Goal: Transaction & Acquisition: Purchase product/service

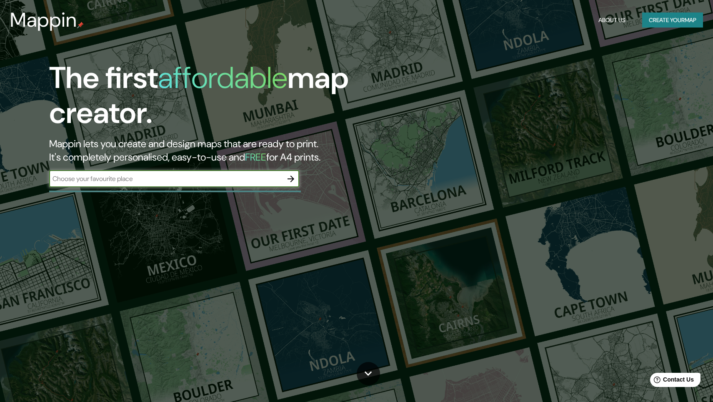
click at [118, 176] on input "text" at bounding box center [165, 179] width 233 height 10
type input "[GEOGRAPHIC_DATA]"
click at [294, 180] on icon "button" at bounding box center [291, 179] width 10 height 10
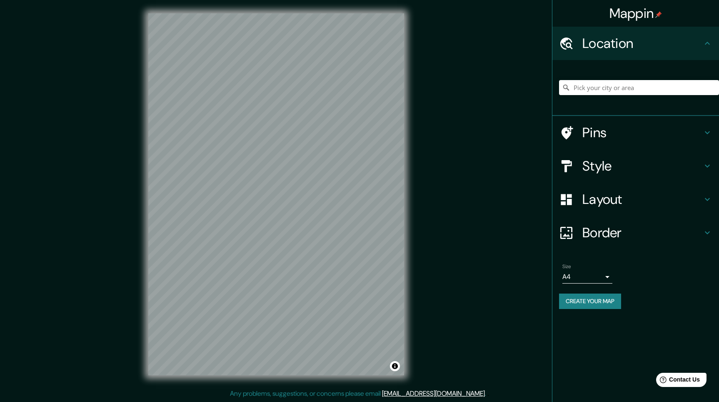
click at [712, 234] on div "Border" at bounding box center [635, 232] width 167 height 33
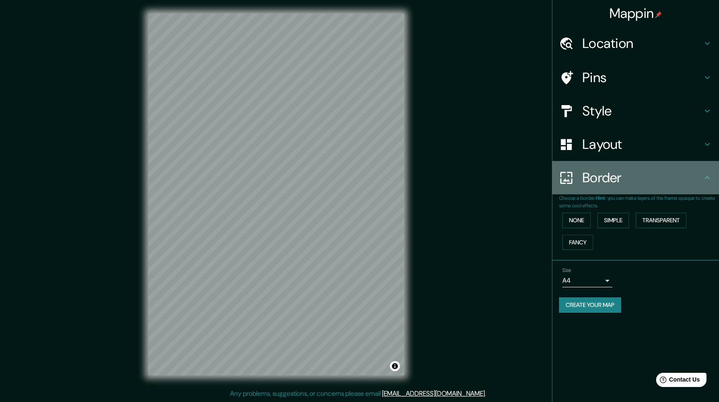
click at [709, 170] on div "Border" at bounding box center [635, 177] width 167 height 33
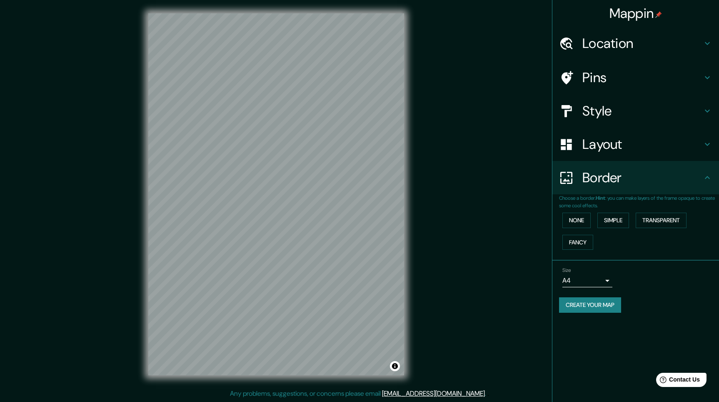
click at [706, 114] on icon at bounding box center [707, 111] width 10 height 10
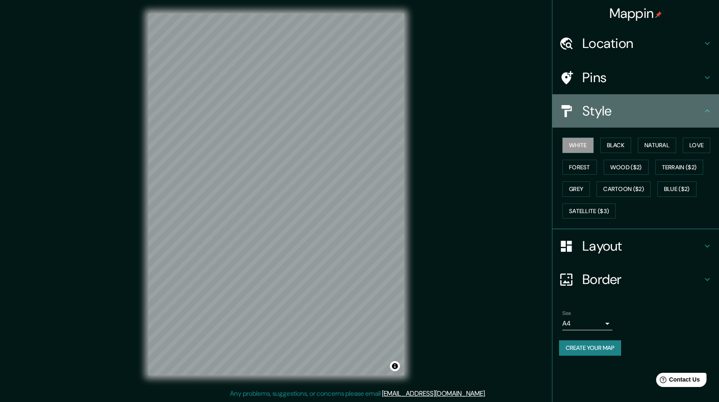
click at [705, 107] on icon at bounding box center [707, 111] width 10 height 10
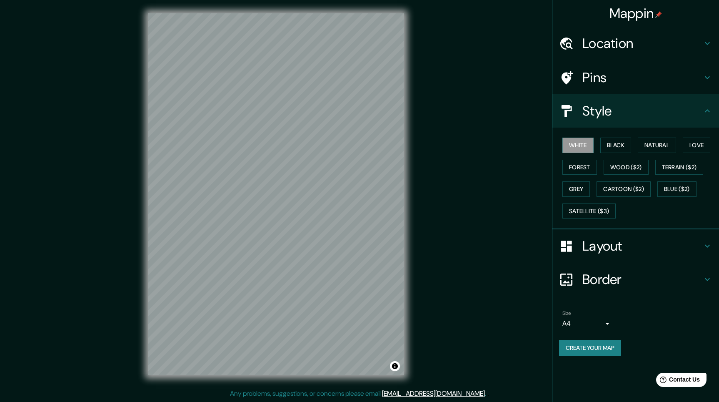
click at [702, 37] on div "Location" at bounding box center [635, 43] width 167 height 33
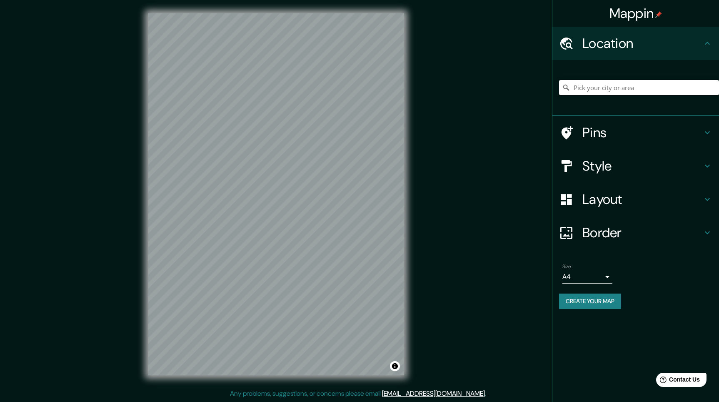
click at [641, 86] on input "Pick your city or area" at bounding box center [639, 87] width 160 height 15
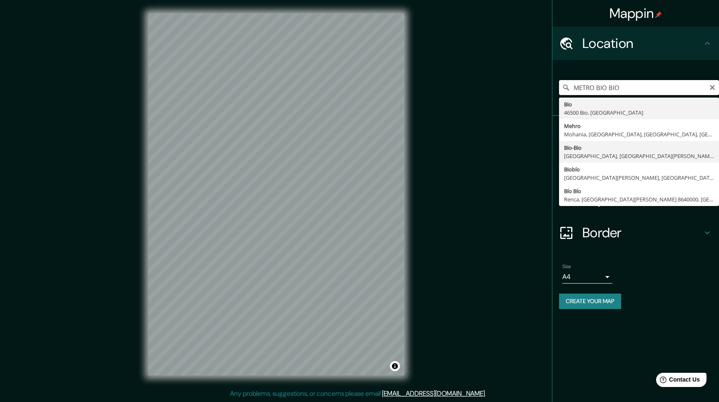
type input "Bio-Bio, [GEOGRAPHIC_DATA], [GEOGRAPHIC_DATA][PERSON_NAME] 8320000, [GEOGRAPHIC…"
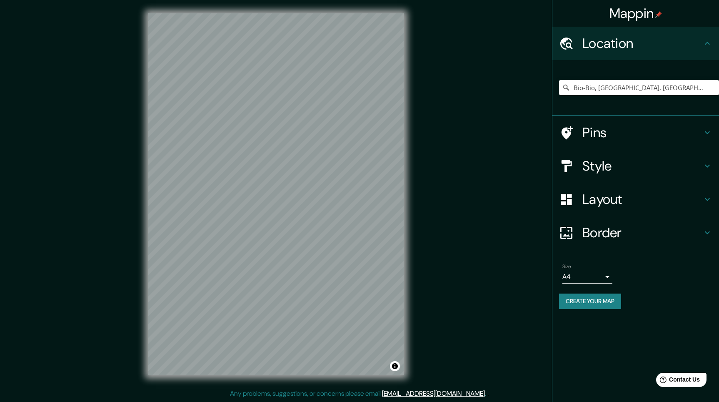
click at [100, 117] on div "Mappin Location Bio-Bio, [GEOGRAPHIC_DATA], [GEOGRAPHIC_DATA][PERSON_NAME] 8320…" at bounding box center [359, 201] width 719 height 402
